Goal: Task Accomplishment & Management: Use online tool/utility

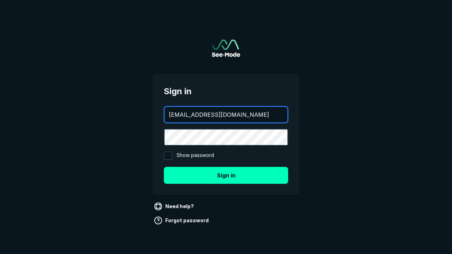
type input "[EMAIL_ADDRESS][DOMAIN_NAME]"
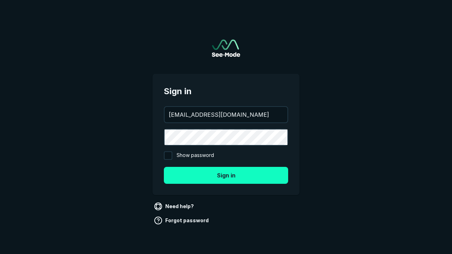
click at [226, 175] on button "Sign in" at bounding box center [226, 175] width 124 height 17
